Goal: Task Accomplishment & Management: Manage account settings

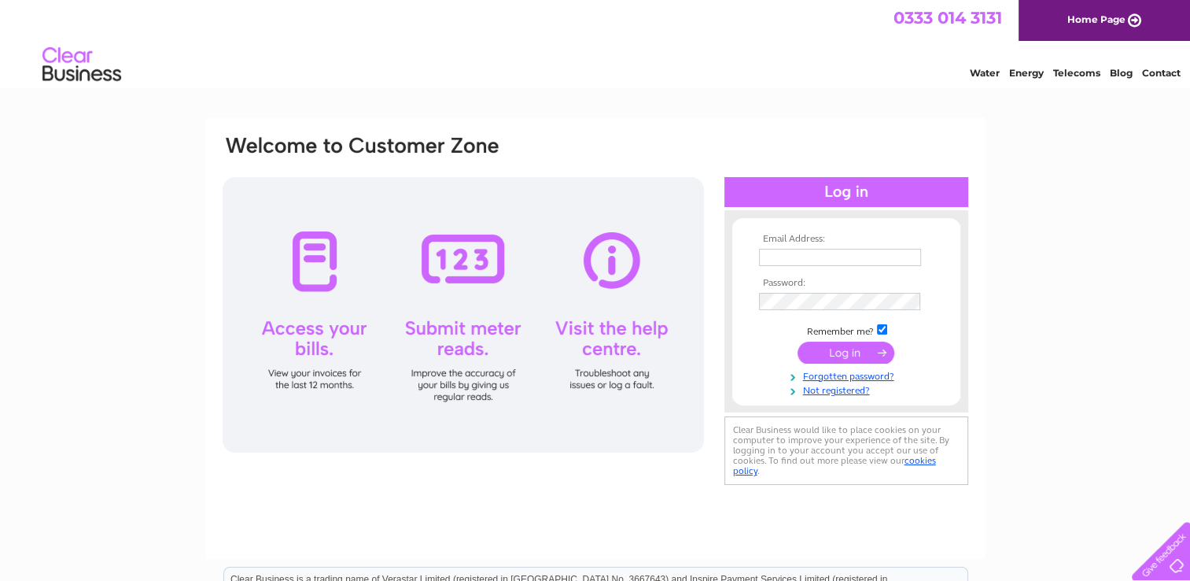
type input "michellebailey62@gmail.com"
click at [850, 357] on input "submit" at bounding box center [846, 352] width 97 height 22
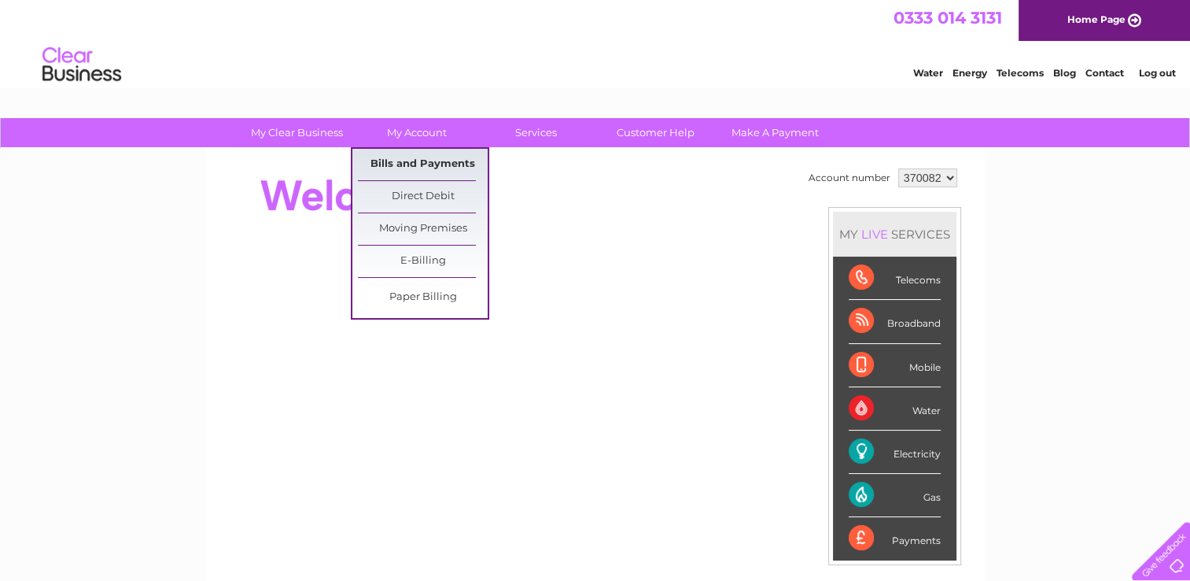
click at [412, 162] on link "Bills and Payments" at bounding box center [423, 164] width 130 height 31
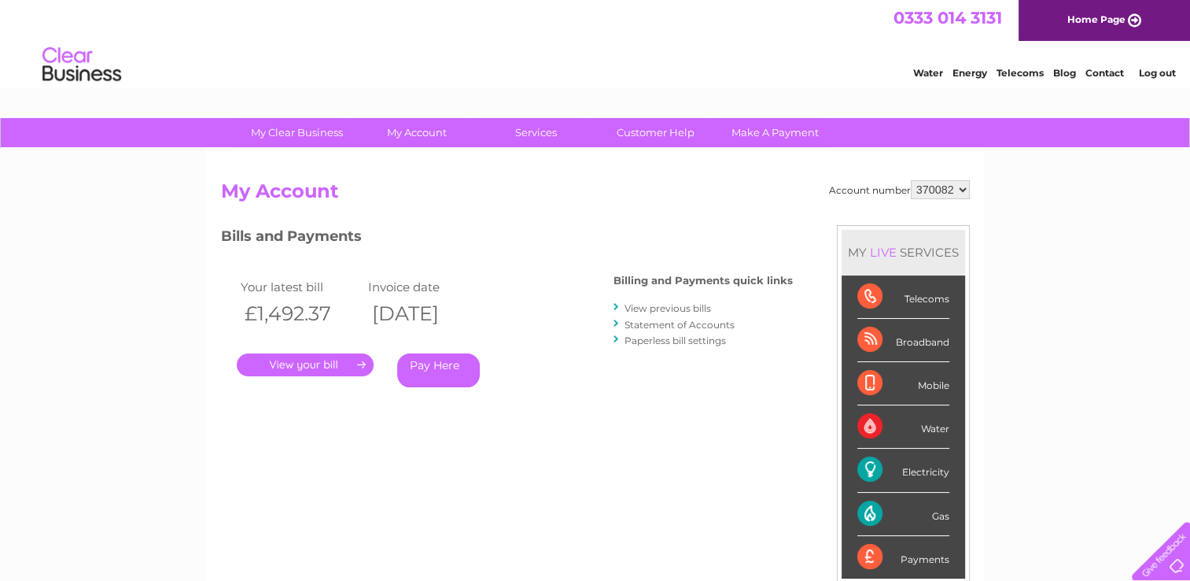
click at [316, 369] on link "." at bounding box center [305, 364] width 137 height 23
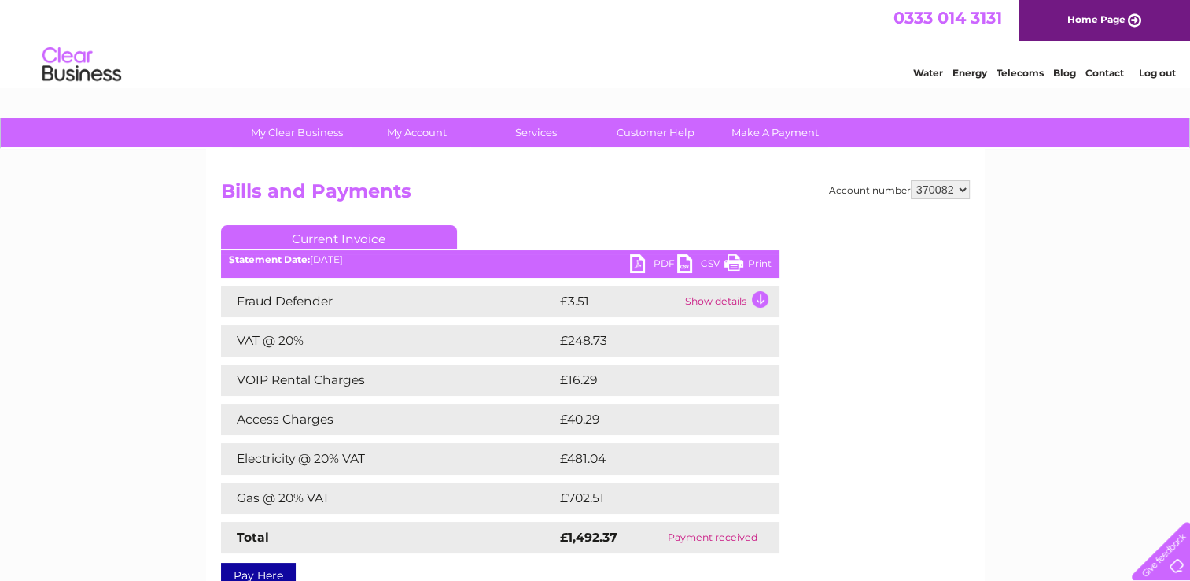
click at [745, 264] on link "Print" at bounding box center [747, 265] width 47 height 23
